Goal: Information Seeking & Learning: Learn about a topic

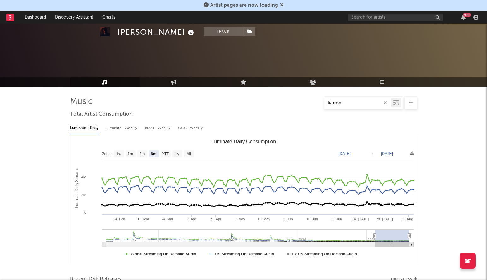
select select "6m"
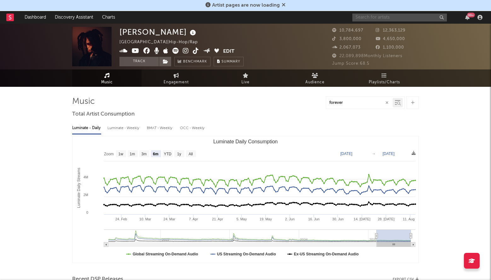
click at [402, 17] on input "text" at bounding box center [400, 18] width 95 height 8
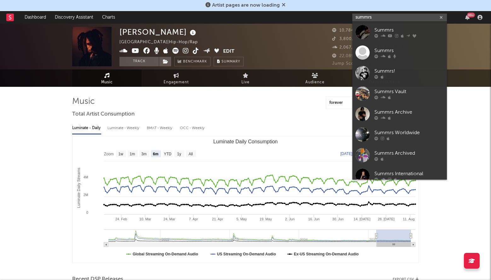
click at [386, 21] on input "summrs" at bounding box center [400, 18] width 95 height 8
type input "summrs"
click at [384, 29] on div "Summrs" at bounding box center [409, 30] width 69 height 8
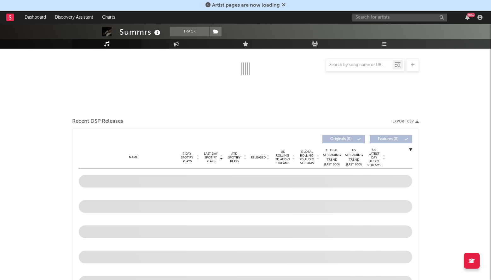
scroll to position [158, 0]
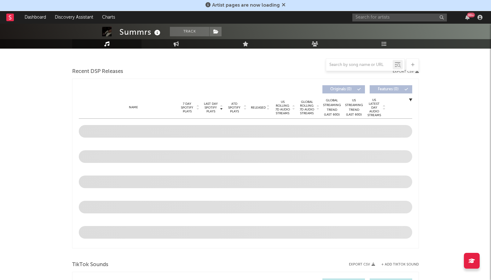
select select "6m"
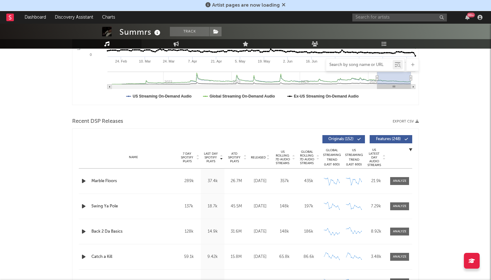
click at [343, 66] on input "text" at bounding box center [359, 64] width 67 height 5
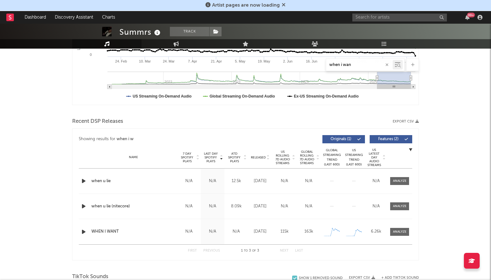
type input "when i want"
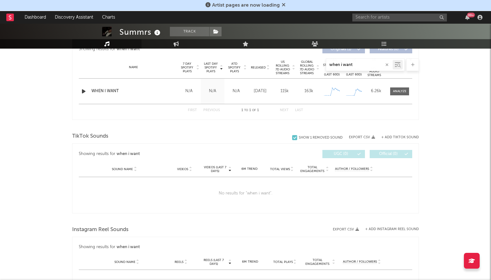
scroll to position [249, 0]
